Goal: Task Accomplishment & Management: Complete application form

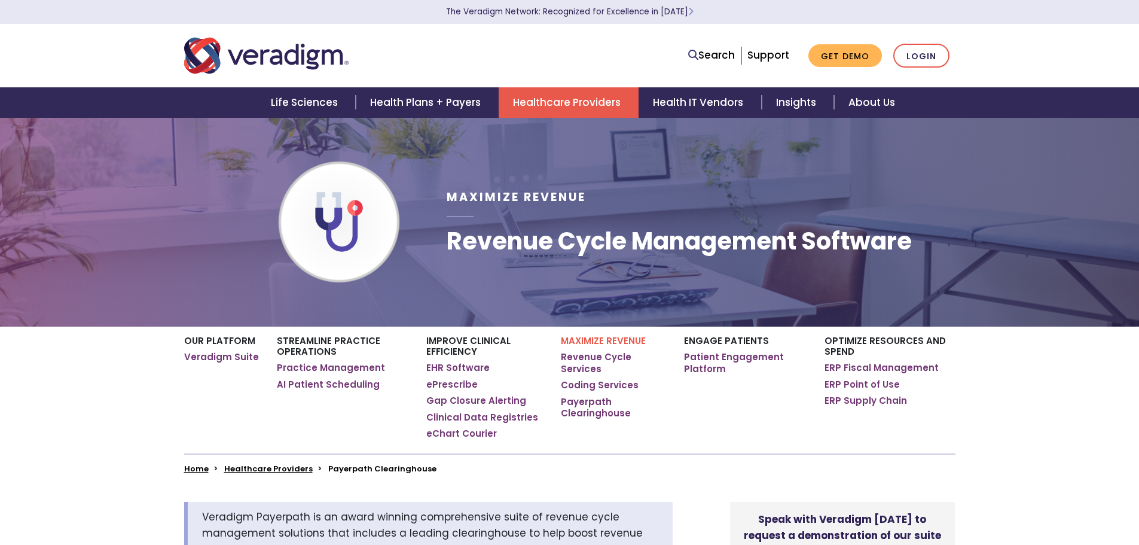
click at [830, 53] on link "Get Demo" at bounding box center [845, 55] width 74 height 23
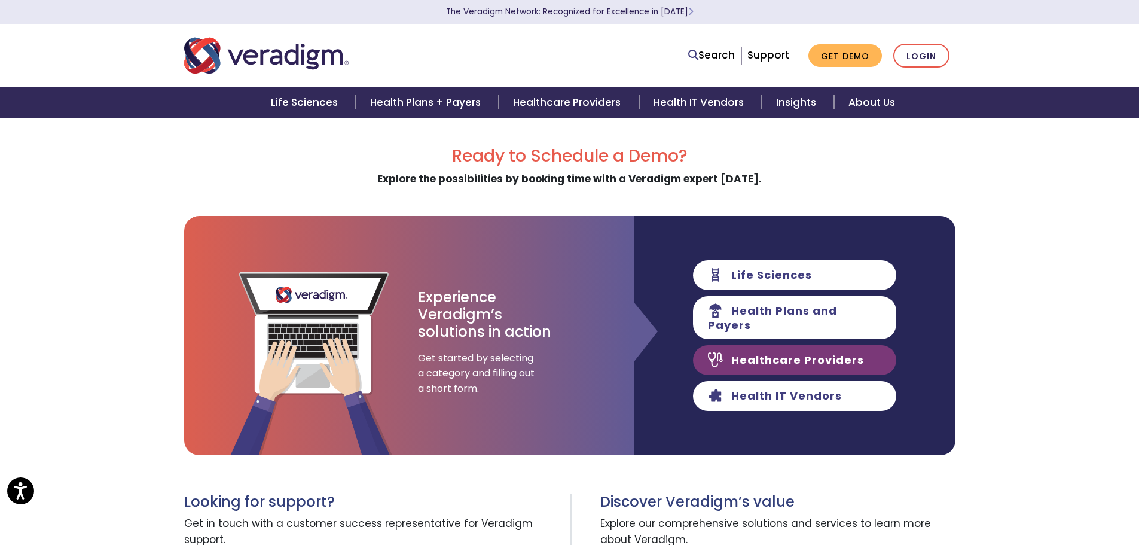
click at [839, 358] on link "Healthcare Providers" at bounding box center [794, 360] width 203 height 30
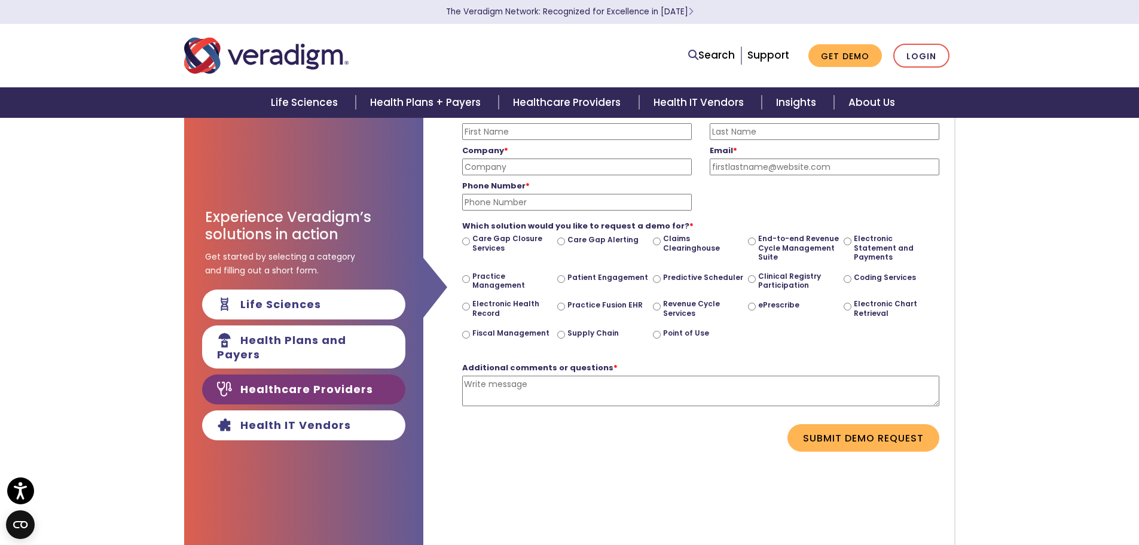
scroll to position [60, 0]
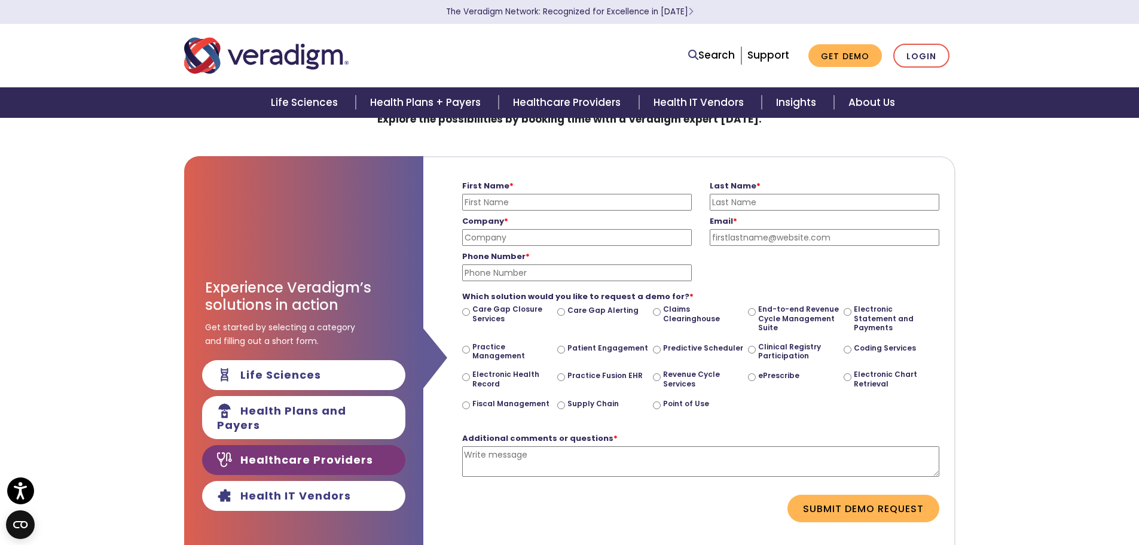
click at [499, 199] on input "First Name *" at bounding box center [577, 202] width 230 height 17
type input "[PERSON_NAME]"
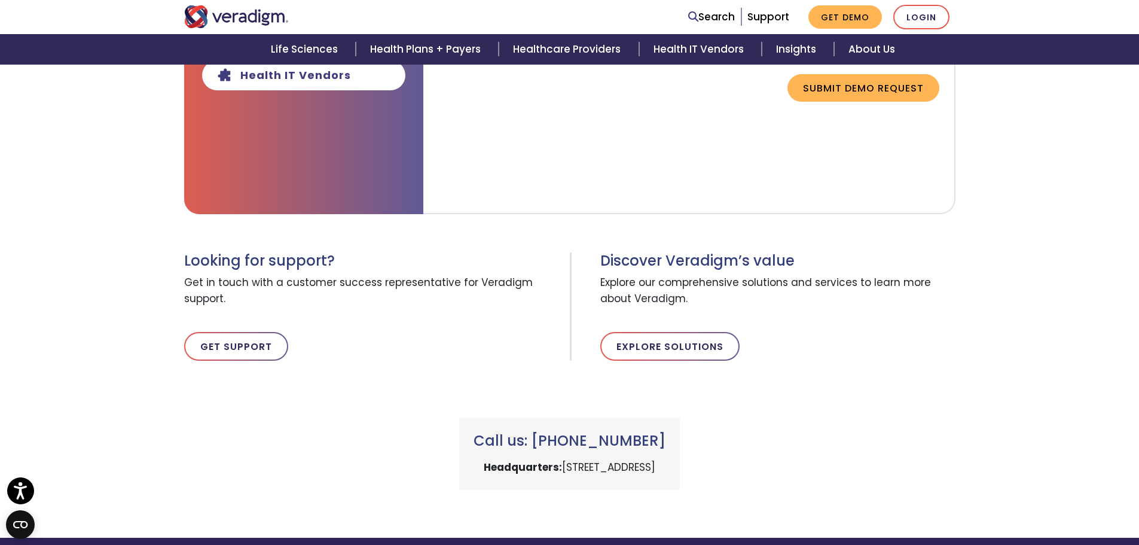
scroll to position [538, 0]
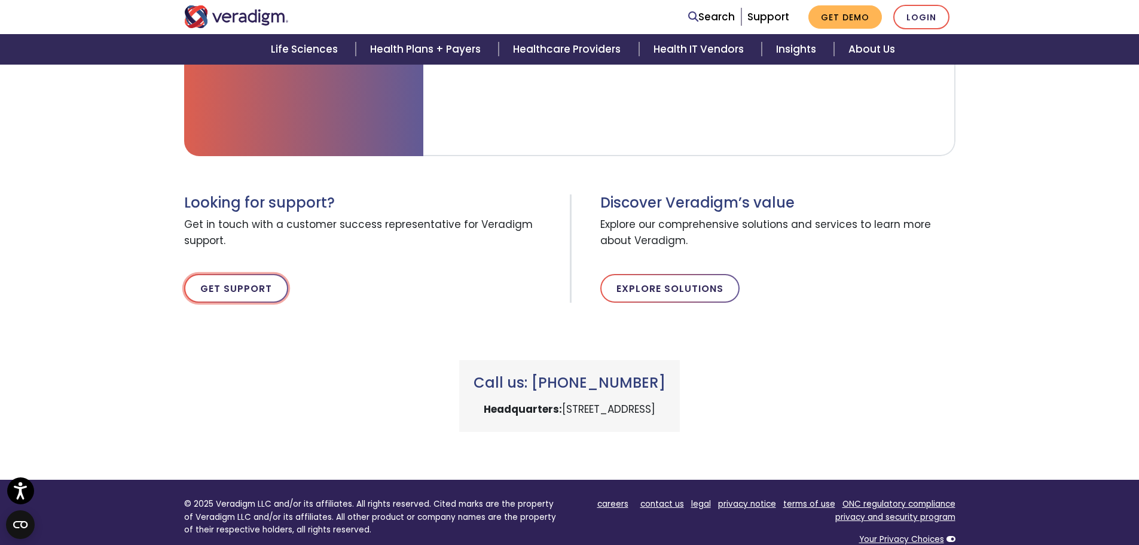
click at [245, 280] on link "Get Support" at bounding box center [236, 288] width 104 height 29
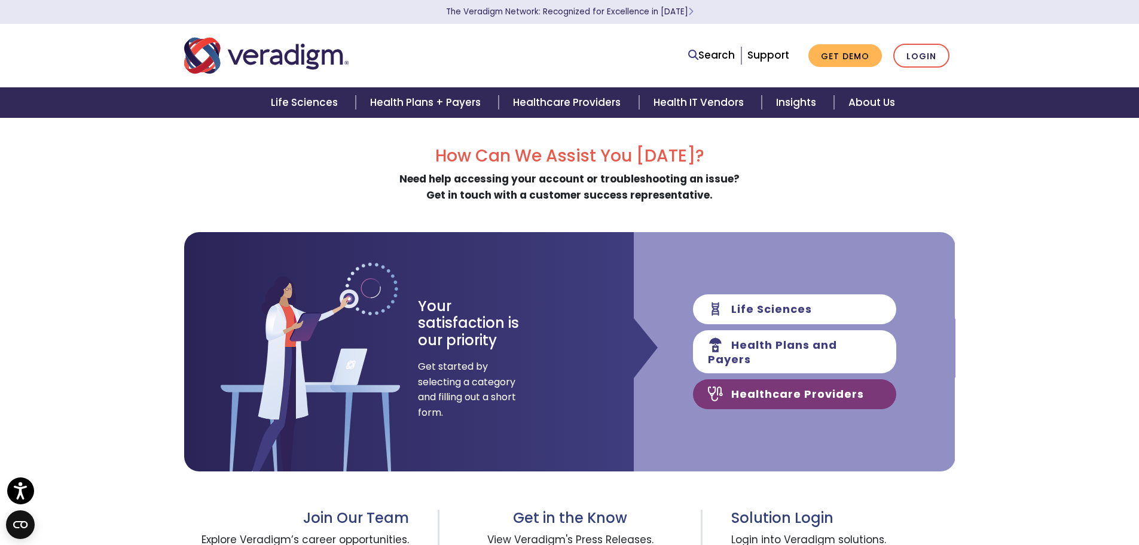
click at [806, 398] on link "Healthcare Providers" at bounding box center [794, 394] width 203 height 30
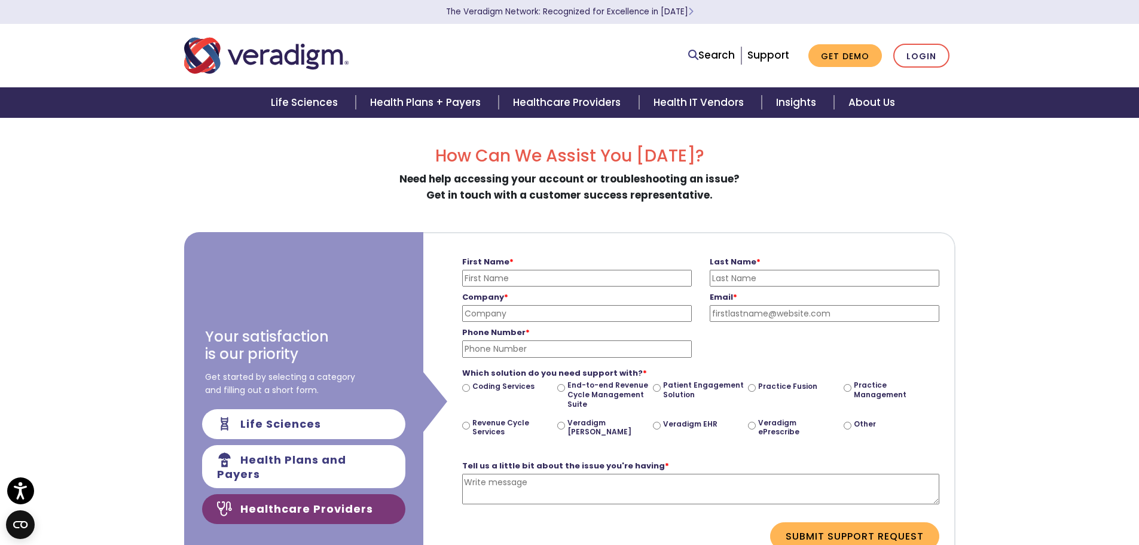
click at [593, 280] on input "First Name *" at bounding box center [577, 278] width 230 height 17
type input "Randi"
type input "Jurey"
type input "Medical Billing Partners"
type input "rjurey@medbillpartners.com"
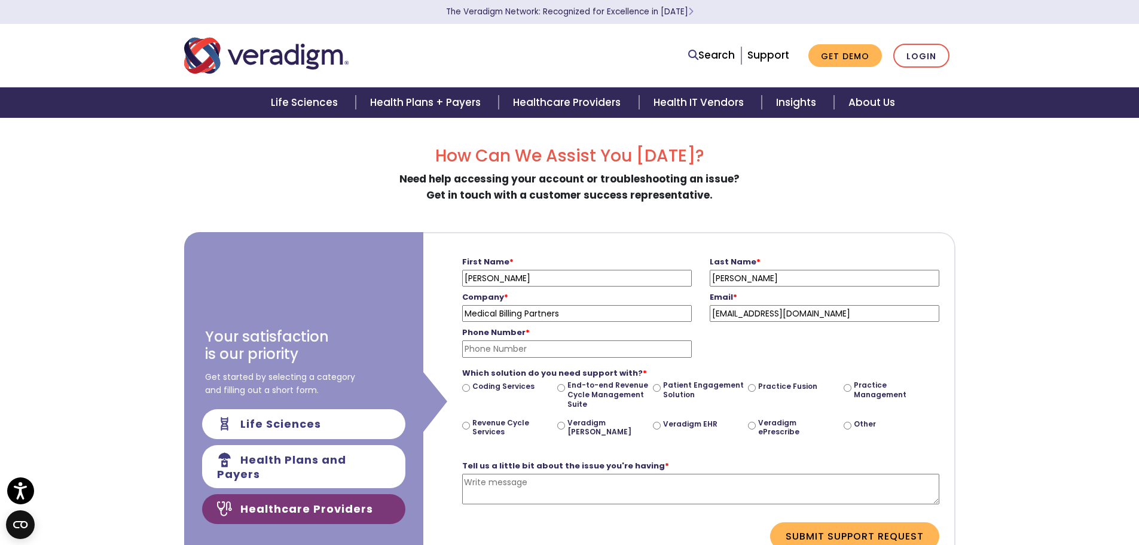
click at [563, 352] on input "Phone Number *" at bounding box center [577, 348] width 230 height 17
type input "4"
type input "4023813830"
click at [538, 482] on textarea "Tell us a little bit about the issue you're having *" at bounding box center [700, 488] width 477 height 30
type textarea "L"
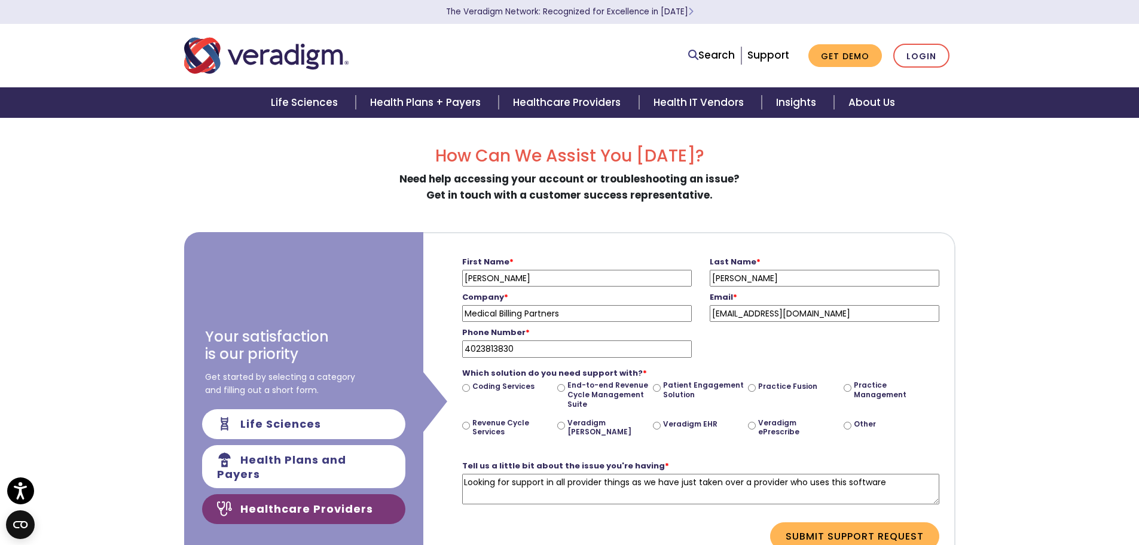
type textarea "Looking for support in all provider things as we have just taken over a provide…"
click at [846, 426] on input "Other" at bounding box center [848, 425] width 8 height 8
radio input "true"
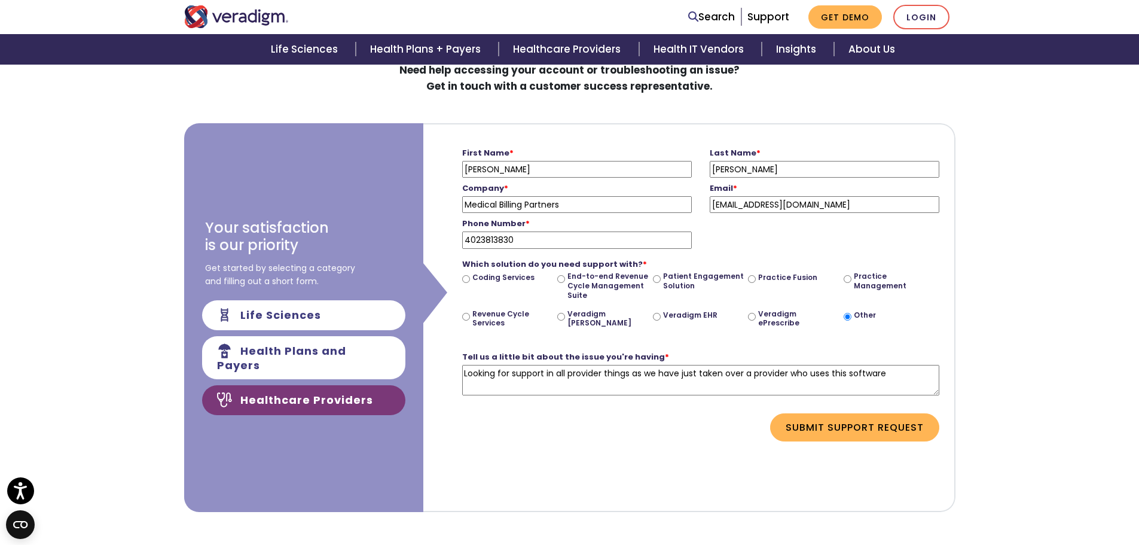
scroll to position [120, 0]
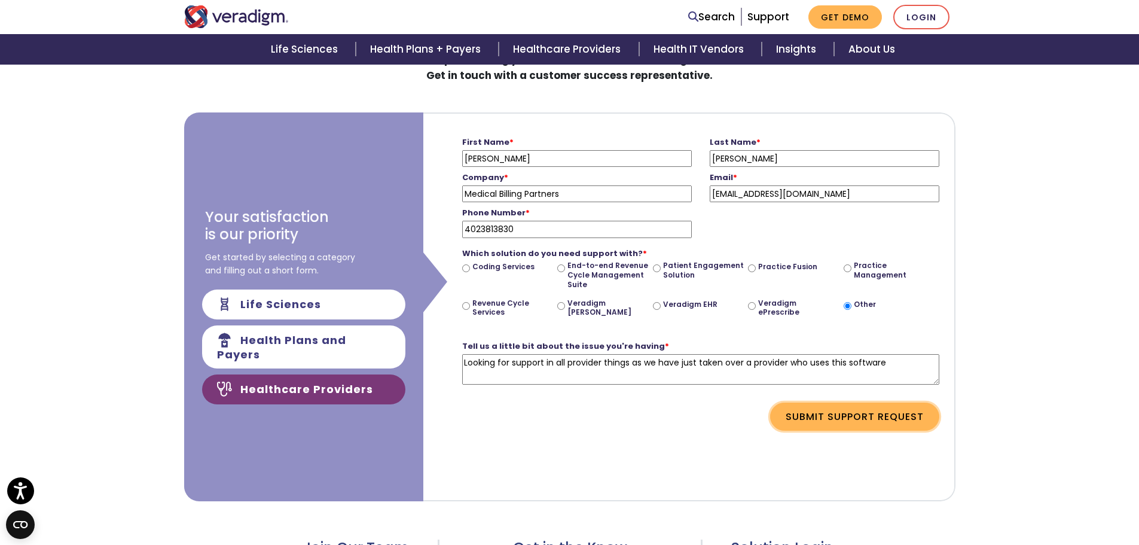
click at [885, 415] on button "Submit Support Request" at bounding box center [854, 415] width 169 height 27
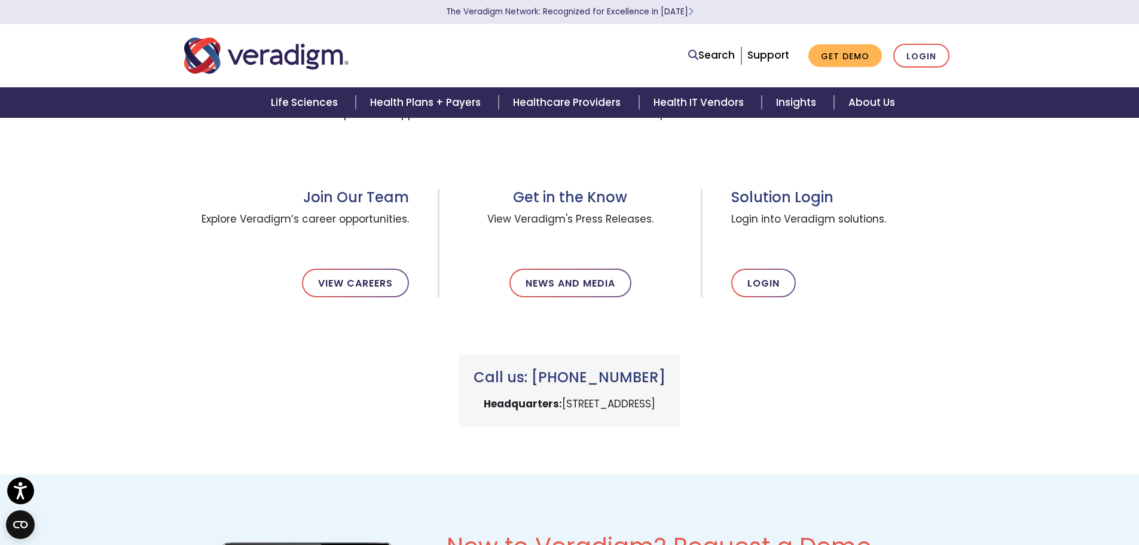
scroll to position [0, 0]
